Goal: Book appointment/travel/reservation

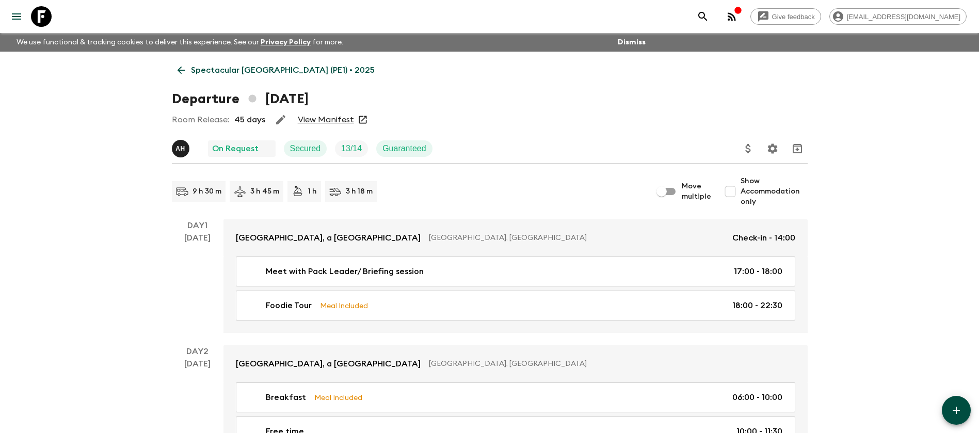
click at [230, 69] on p "Spectacular [GEOGRAPHIC_DATA] (PE1) • 2025" at bounding box center [283, 70] width 184 height 12
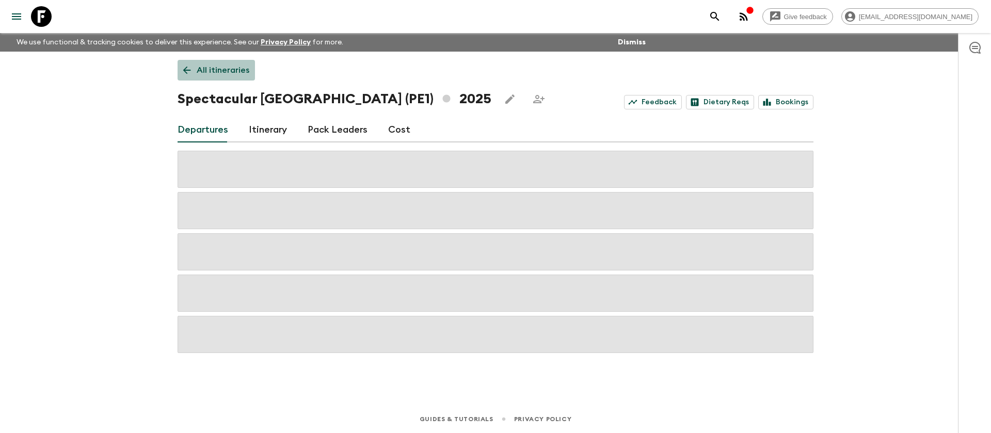
click at [206, 64] on p "All itineraries" at bounding box center [223, 70] width 53 height 12
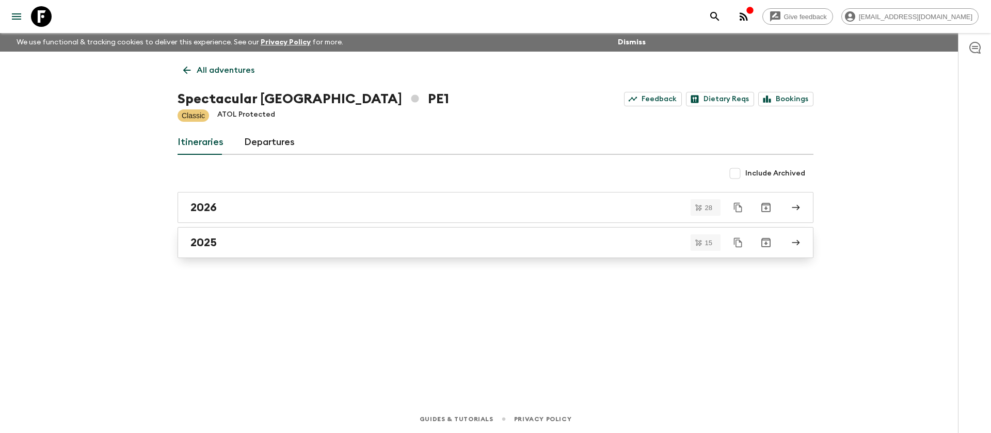
click at [224, 242] on div "2025" at bounding box center [485, 242] width 590 height 13
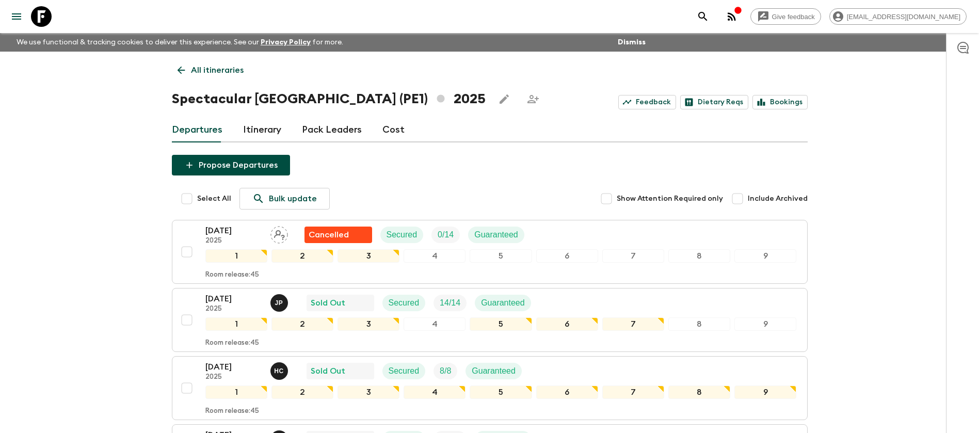
click at [209, 74] on p "All itineraries" at bounding box center [217, 70] width 53 height 12
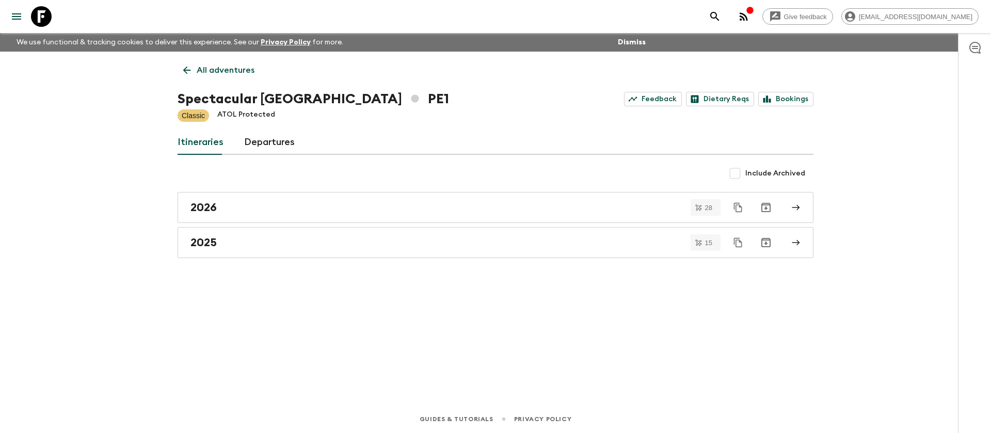
click at [220, 70] on p "All adventures" at bounding box center [226, 70] width 58 height 12
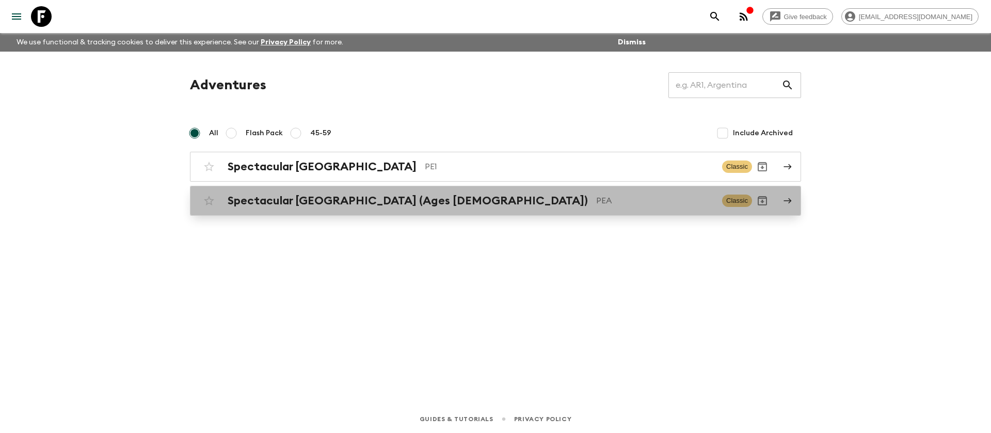
click at [264, 190] on div "Spectacular Peru (Ages [DEMOGRAPHIC_DATA]) PEA Classic" at bounding box center [475, 200] width 553 height 21
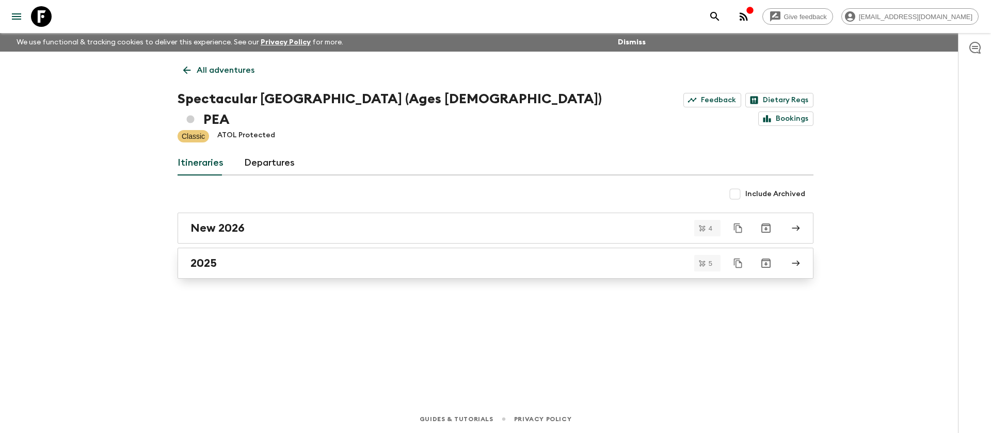
click at [222, 248] on link "2025" at bounding box center [496, 263] width 636 height 31
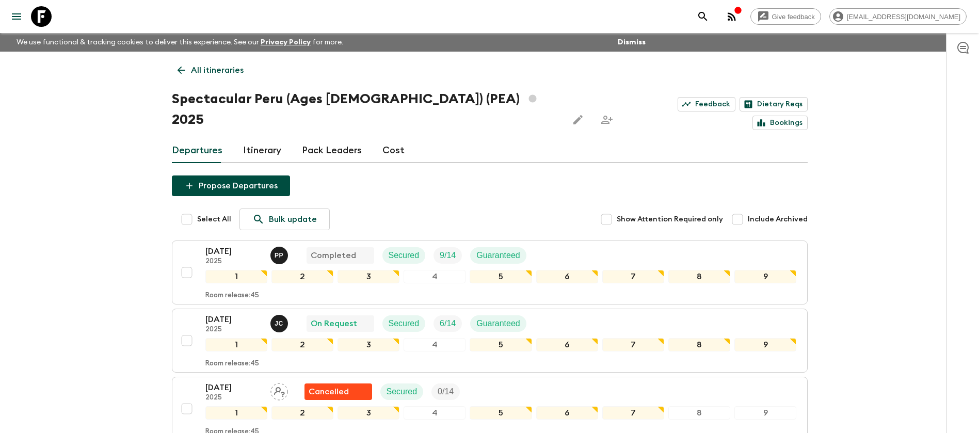
click at [187, 68] on link "All itineraries" at bounding box center [210, 70] width 77 height 21
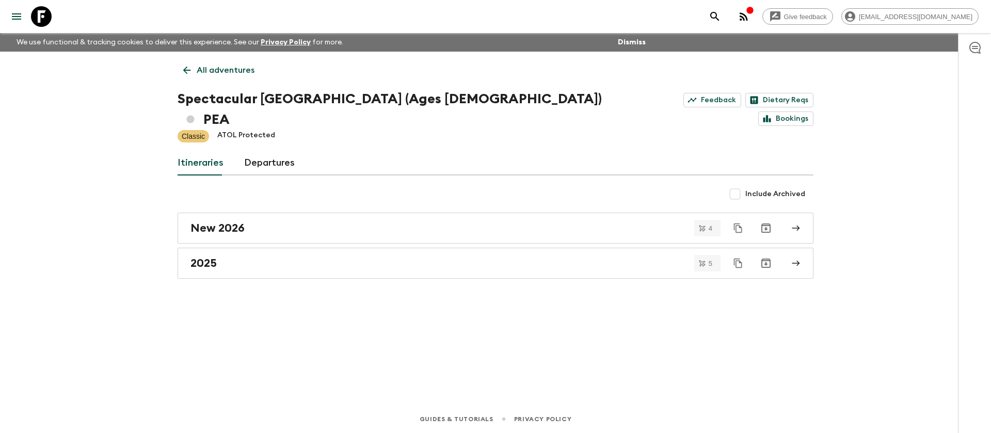
click at [216, 61] on link "All adventures" at bounding box center [219, 70] width 83 height 21
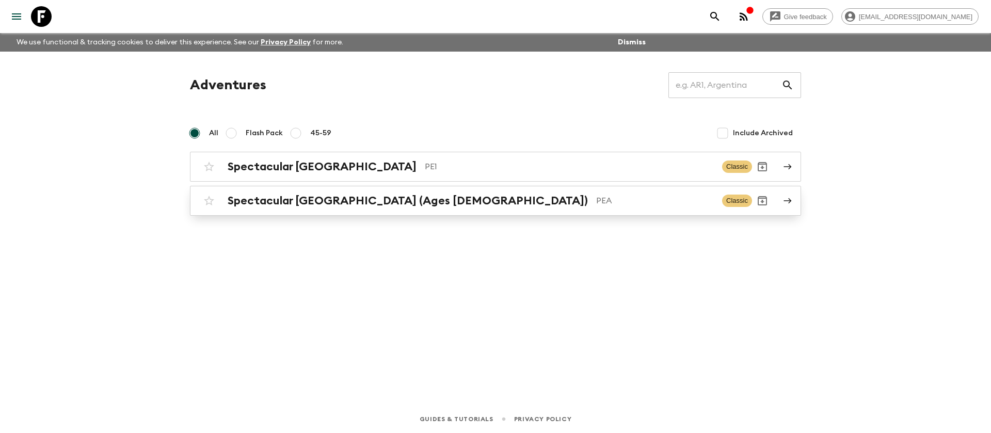
click at [295, 196] on h2 "Spectacular [GEOGRAPHIC_DATA] (Ages [DEMOGRAPHIC_DATA])" at bounding box center [408, 200] width 360 height 13
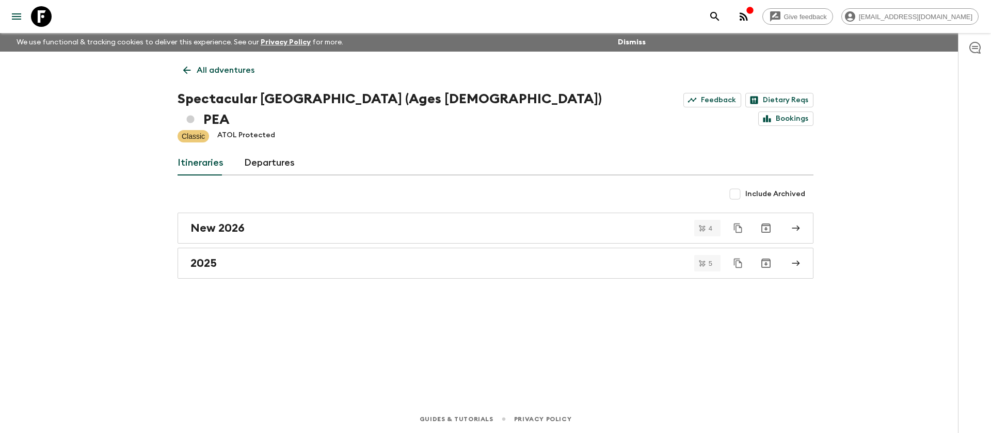
click at [186, 72] on icon at bounding box center [187, 71] width 8 height 8
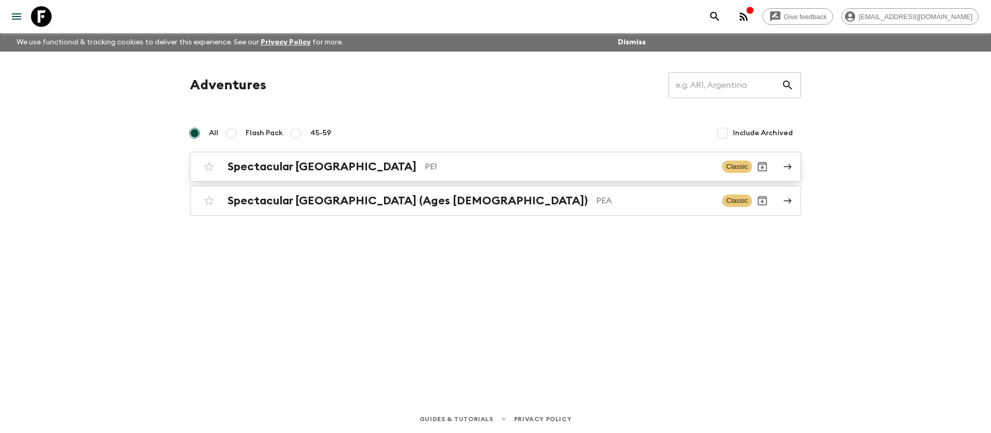
click at [285, 169] on h2 "Spectacular [GEOGRAPHIC_DATA]" at bounding box center [322, 166] width 189 height 13
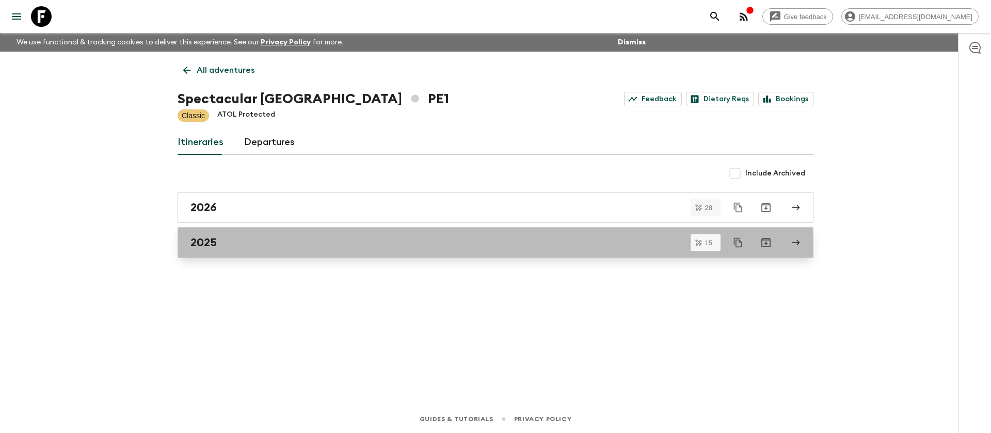
click at [281, 242] on div "2025" at bounding box center [485, 242] width 590 height 13
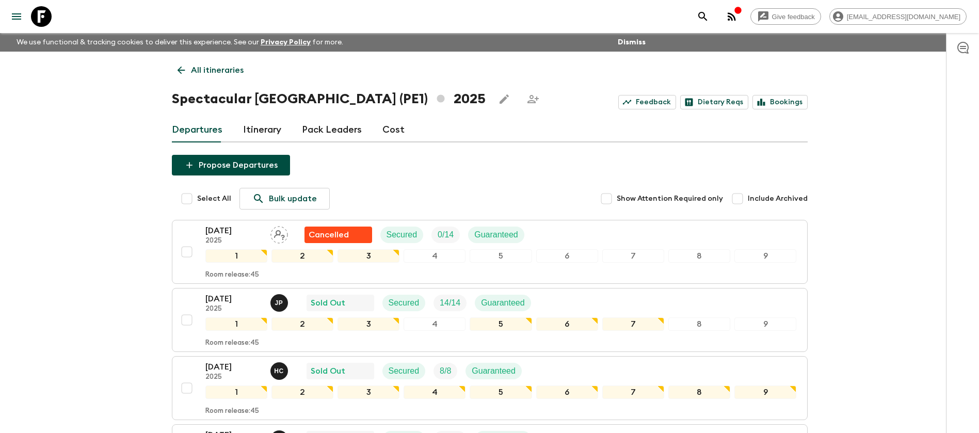
click at [744, 199] on input "Include Archived" at bounding box center [737, 198] width 21 height 21
checkbox input "true"
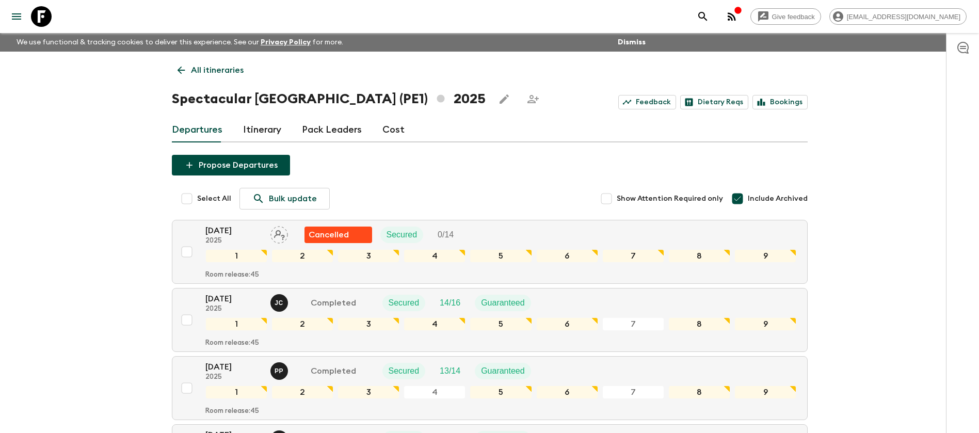
click at [188, 73] on link "All itineraries" at bounding box center [210, 70] width 77 height 21
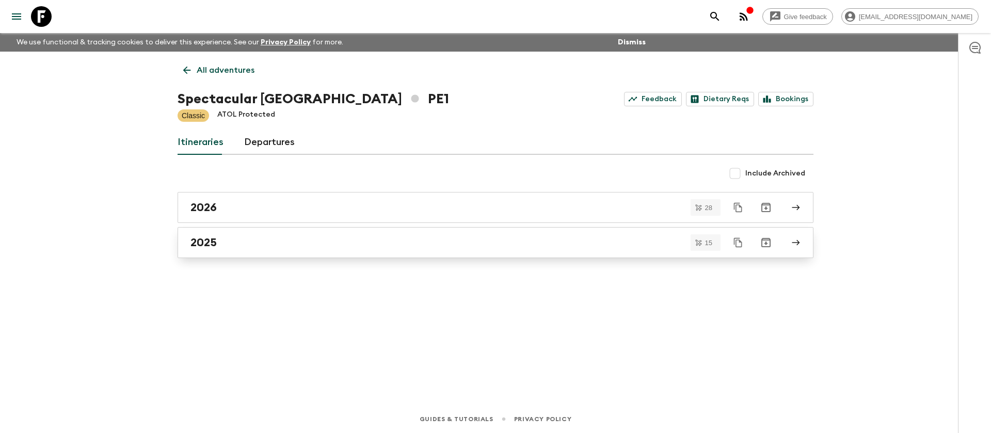
click at [249, 244] on div "2025" at bounding box center [485, 242] width 590 height 13
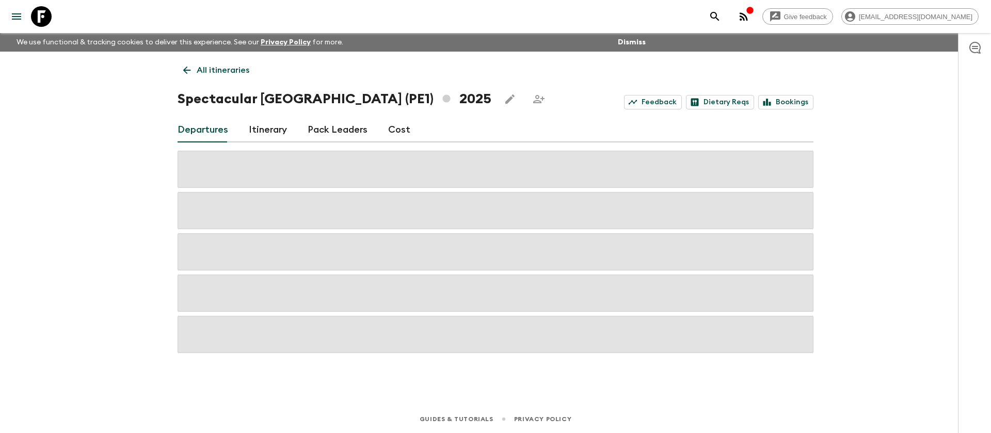
click at [199, 71] on p "All itineraries" at bounding box center [223, 70] width 53 height 12
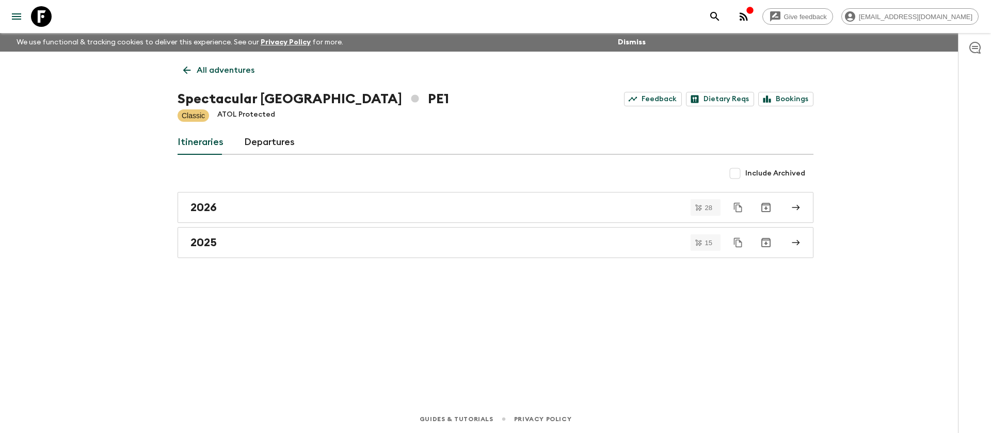
click at [206, 69] on p "All adventures" at bounding box center [226, 70] width 58 height 12
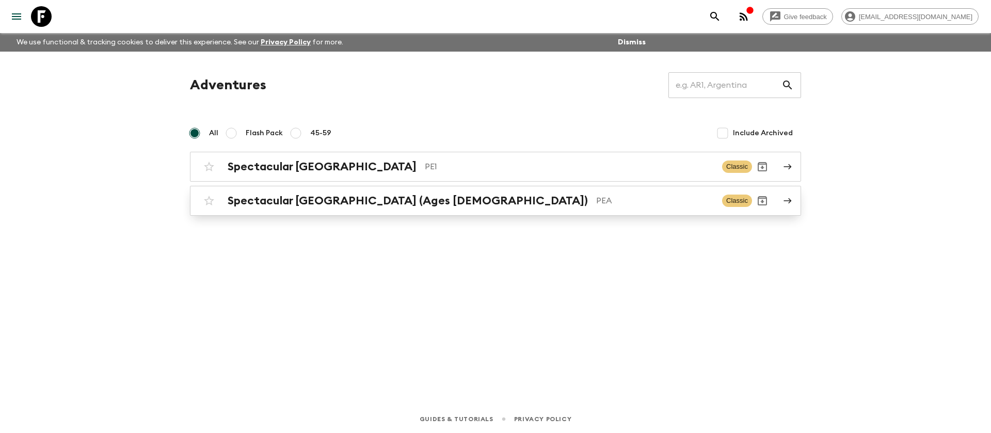
click at [273, 204] on h2 "Spectacular [GEOGRAPHIC_DATA] (Ages [DEMOGRAPHIC_DATA])" at bounding box center [408, 200] width 360 height 13
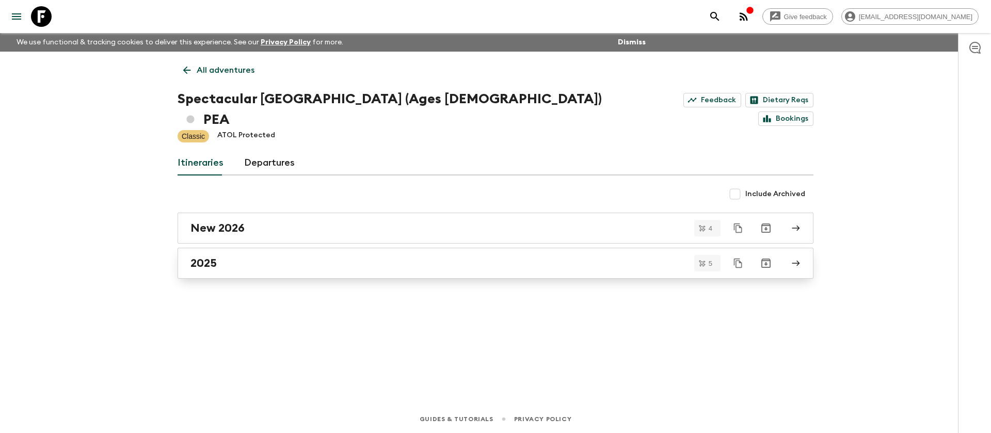
click at [219, 257] on div "2025" at bounding box center [485, 263] width 590 height 13
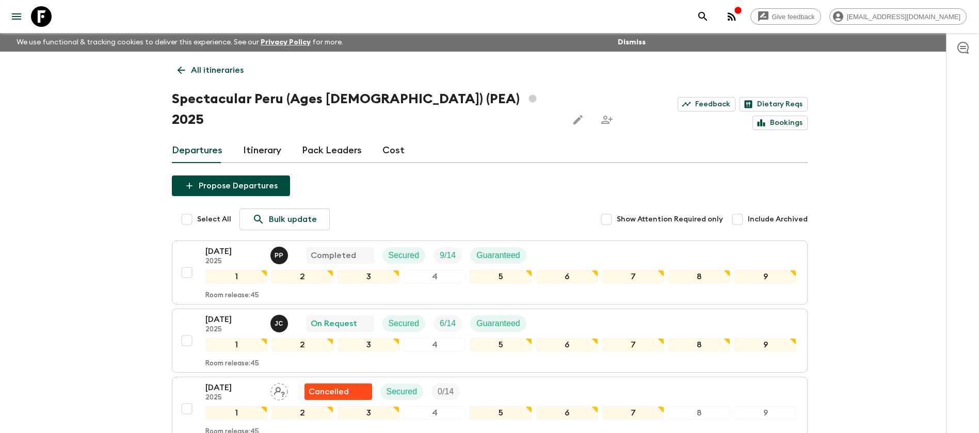
click at [189, 71] on link "All itineraries" at bounding box center [210, 70] width 77 height 21
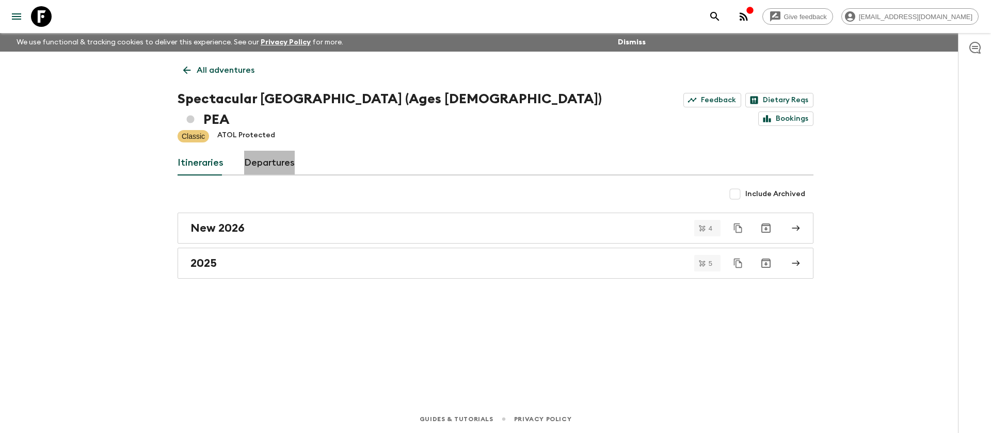
click at [279, 151] on link "Departures" at bounding box center [269, 163] width 51 height 25
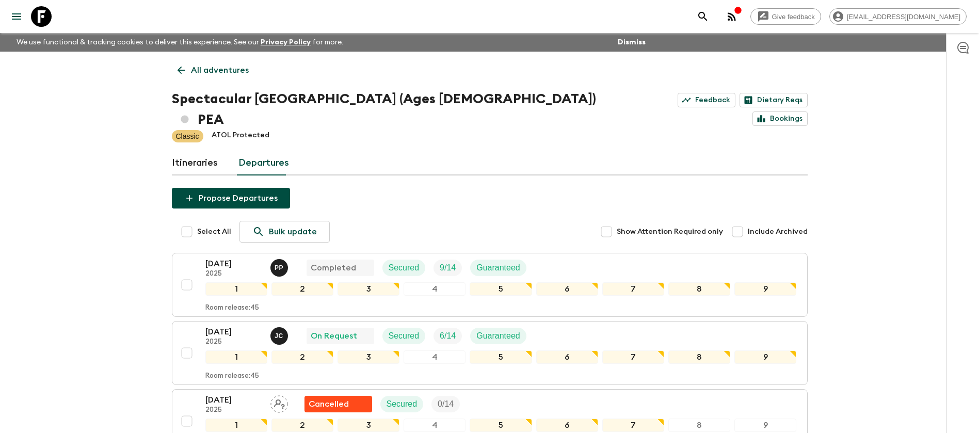
click at [204, 65] on p "All adventures" at bounding box center [220, 70] width 58 height 12
click at [214, 71] on p "All adventures" at bounding box center [220, 70] width 58 height 12
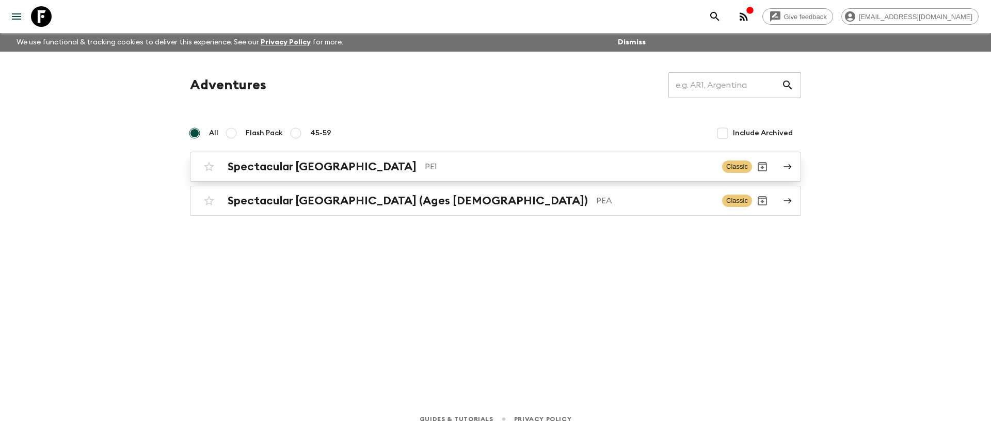
click at [425, 163] on p "PE1" at bounding box center [569, 167] width 289 height 12
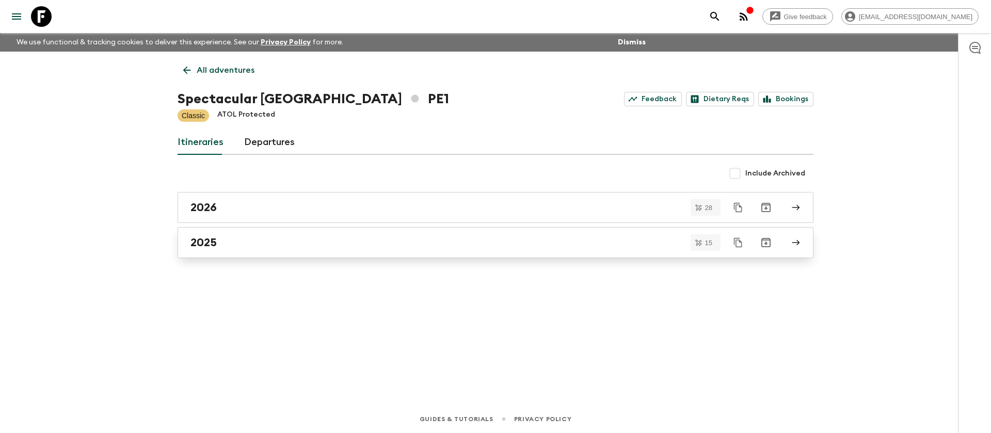
click at [396, 247] on div "2025" at bounding box center [485, 242] width 590 height 13
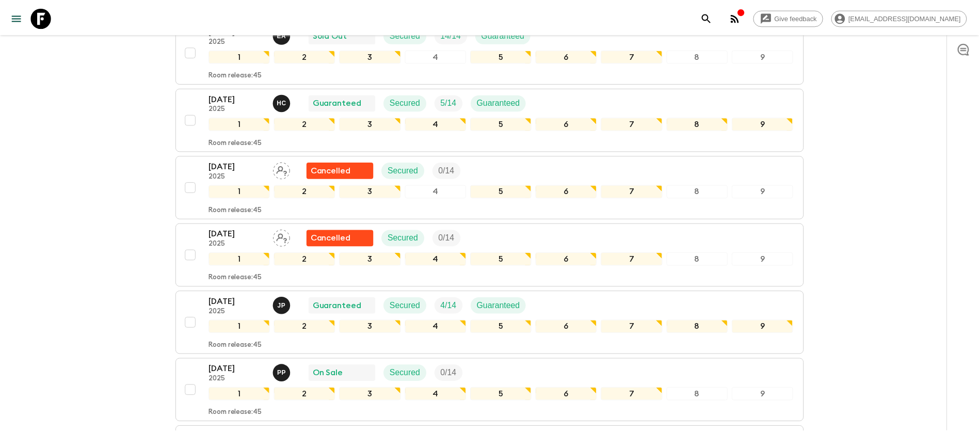
scroll to position [619, 0]
